Goal: Information Seeking & Learning: Learn about a topic

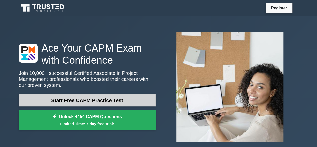
click at [91, 99] on link "Start Free CAPM Practice Test" at bounding box center [87, 100] width 137 height 12
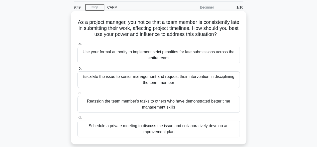
scroll to position [25, 0]
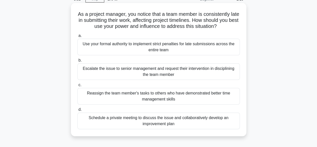
click at [131, 118] on div "Schedule a private meeting to discuss the issue and collaboratively develop an …" at bounding box center [159, 120] width 163 height 17
click at [78, 111] on input "d. Schedule a private meeting to discuss the issue and collaboratively develop …" at bounding box center [78, 109] width 0 height 3
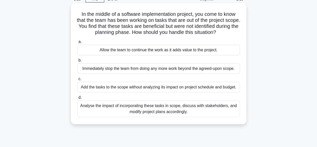
click at [158, 109] on div "Analyse the impact of incorporating these tasks in scope, discuss with stakehol…" at bounding box center [159, 108] width 163 height 17
click at [78, 99] on input "d. Analyse the impact of incorporating these tasks in scope, discuss with stake…" at bounding box center [78, 97] width 0 height 3
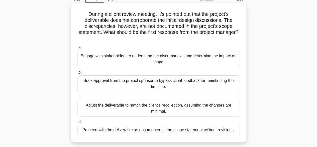
click at [173, 60] on div "Engage with stakeholders to understand the discrepancies and determine the impa…" at bounding box center [159, 59] width 163 height 17
click at [78, 49] on input "a. Engage with stakeholders to understand the discrepancies and determine the i…" at bounding box center [78, 47] width 0 height 3
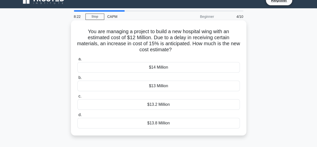
scroll to position [0, 0]
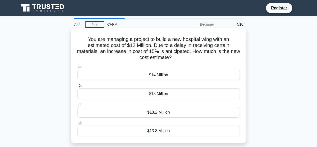
click at [157, 130] on div "$13.8 Million" at bounding box center [159, 130] width 163 height 11
click at [78, 124] on input "d. $13.8 Million" at bounding box center [78, 122] width 0 height 3
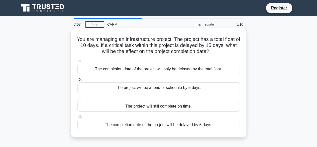
click at [150, 127] on div "The completion date of the project will be delayed by 5 days." at bounding box center [159, 124] width 163 height 11
click at [78, 118] on input "d. The completion date of the project will be delayed by 5 days." at bounding box center [78, 116] width 0 height 3
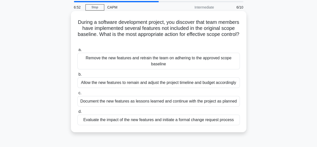
scroll to position [25, 0]
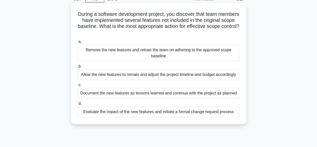
click at [149, 116] on div "Evaluate the impact of the new features and initiate a formal change request pr…" at bounding box center [159, 111] width 163 height 11
click at [78, 105] on input "d. Evaluate the impact of the new features and initiate a formal change request…" at bounding box center [78, 103] width 0 height 3
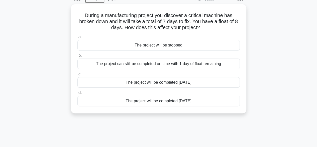
scroll to position [0, 0]
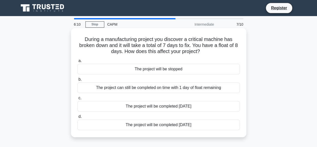
click at [153, 90] on div "The project can still be completed on time with 1 day of float remaining" at bounding box center [159, 87] width 163 height 11
click at [78, 81] on input "b. The project can still be completed on time with 1 day of float remaining" at bounding box center [78, 79] width 0 height 3
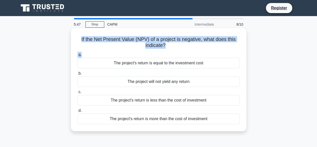
drag, startPoint x: 80, startPoint y: 39, endPoint x: 128, endPoint y: 52, distance: 49.7
click at [127, 52] on div "If the Net Present Value (NPV) of a project is negative, what does this indicat…" at bounding box center [159, 79] width 172 height 99
click at [132, 42] on h5 "If the Net Present Value (NPV) of a project is negative, what does this indicat…" at bounding box center [159, 42] width 164 height 13
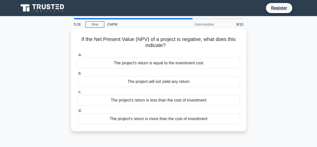
click at [167, 99] on div "The project's return is less than the cost of investment" at bounding box center [159, 100] width 163 height 11
click at [78, 94] on input "c. The project's return is less than the cost of investment" at bounding box center [78, 91] width 0 height 3
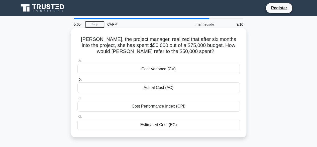
click at [162, 87] on div "Actual Cost (AC)" at bounding box center [159, 87] width 163 height 11
click at [78, 81] on input "b. Actual Cost (AC)" at bounding box center [78, 79] width 0 height 3
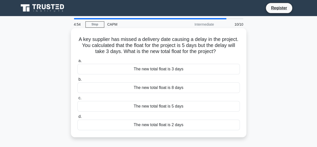
click at [167, 89] on div "The new total float is 8 days" at bounding box center [159, 87] width 163 height 11
click at [78, 81] on input "b. The new total float is 8 days" at bounding box center [78, 79] width 0 height 3
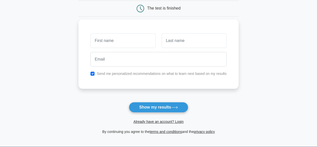
scroll to position [75, 0]
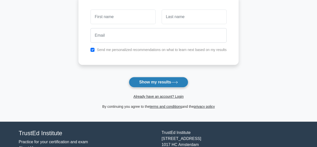
click at [162, 83] on button "Show my results" at bounding box center [158, 82] width 59 height 11
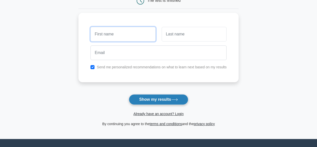
scroll to position [50, 0]
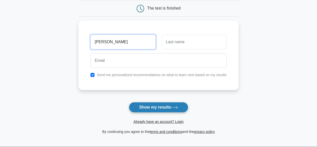
type input "Denizalp"
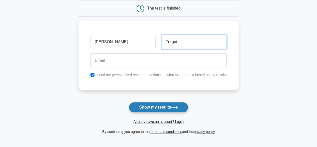
type input "Turgut"
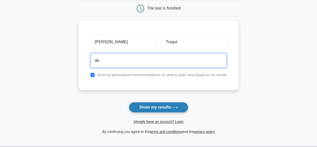
click at [129, 102] on button "Show my results" at bounding box center [158, 107] width 59 height 11
type input "denizalpturgut2002@gmail.com"
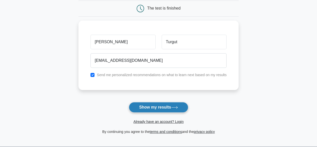
click at [166, 107] on button "Show my results" at bounding box center [158, 107] width 59 height 11
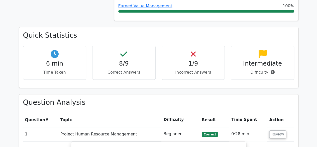
scroll to position [301, 0]
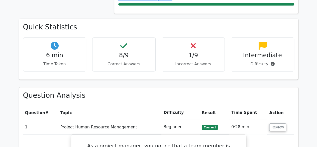
click at [271, 61] on p "Difficulty" at bounding box center [262, 64] width 55 height 6
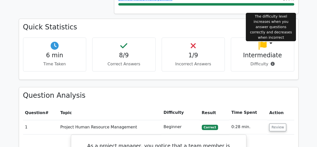
click at [271, 62] on icon at bounding box center [273, 64] width 4 height 4
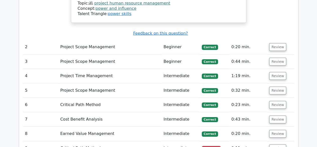
scroll to position [728, 0]
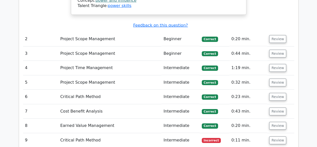
click at [80, 133] on td "Critical Path Method" at bounding box center [109, 140] width 103 height 14
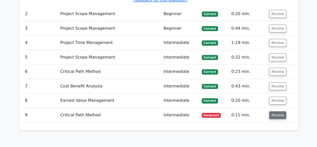
click at [283, 111] on button "Review" at bounding box center [277, 115] width 17 height 8
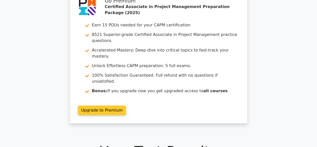
scroll to position [0, 0]
